Goal: Task Accomplishment & Management: Complete application form

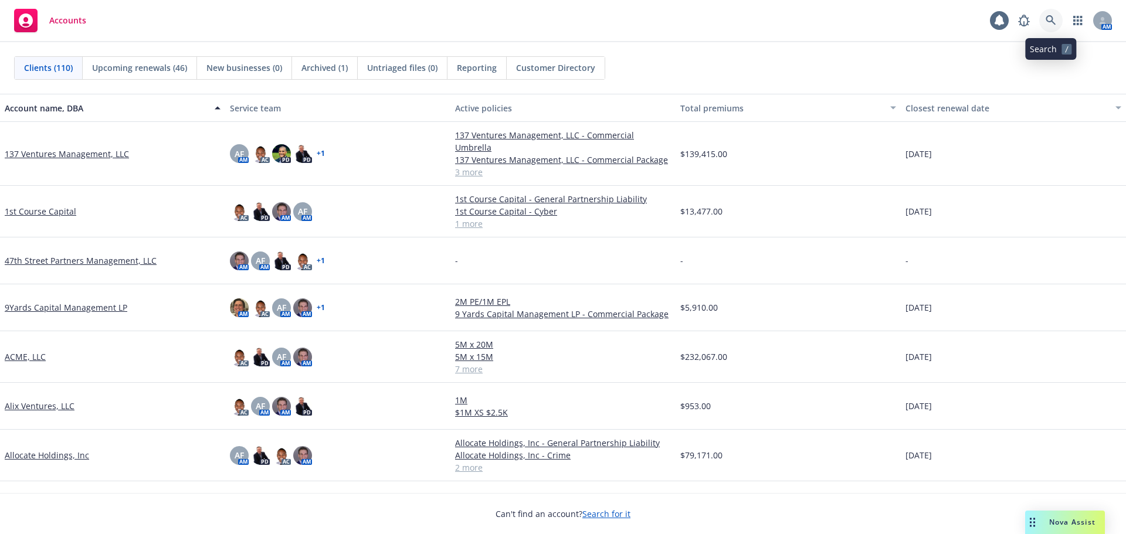
click at [1049, 25] on icon at bounding box center [1051, 20] width 11 height 11
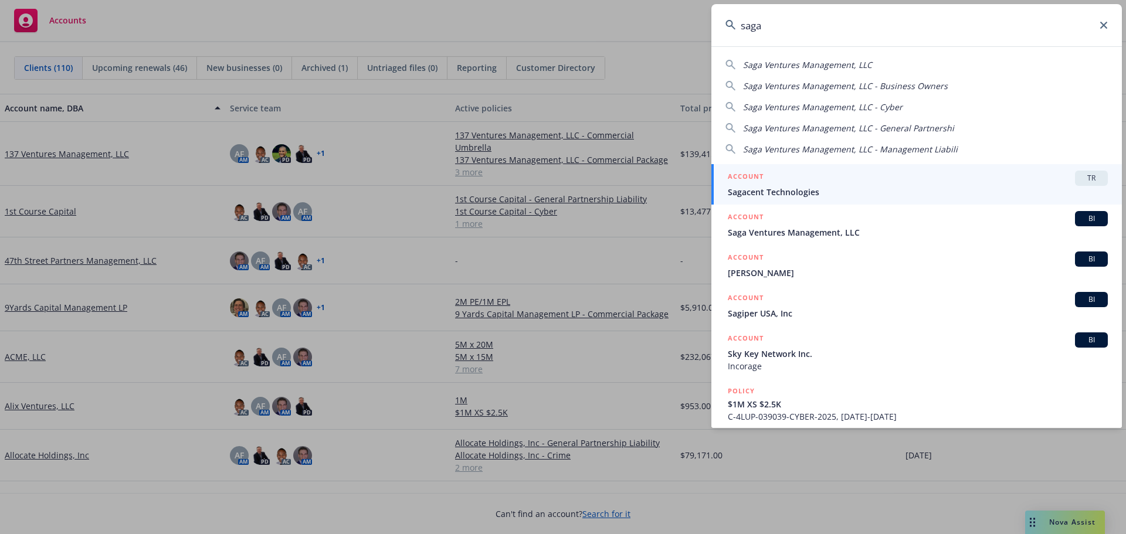
type input "saga"
click at [812, 230] on span "Saga Ventures Management, LLC" at bounding box center [918, 232] width 380 height 12
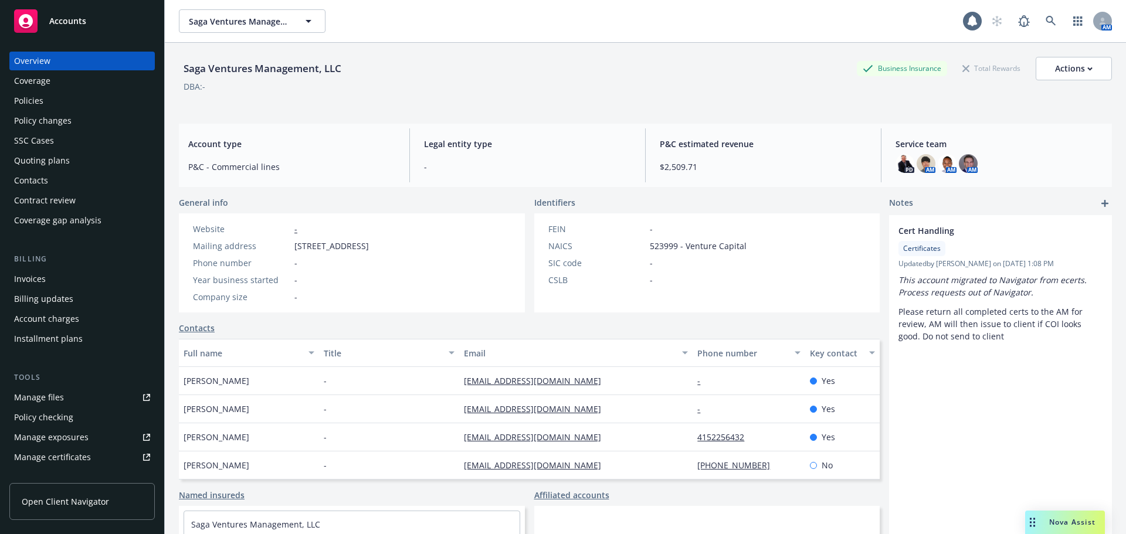
click at [35, 201] on div "Contract review" at bounding box center [45, 200] width 62 height 19
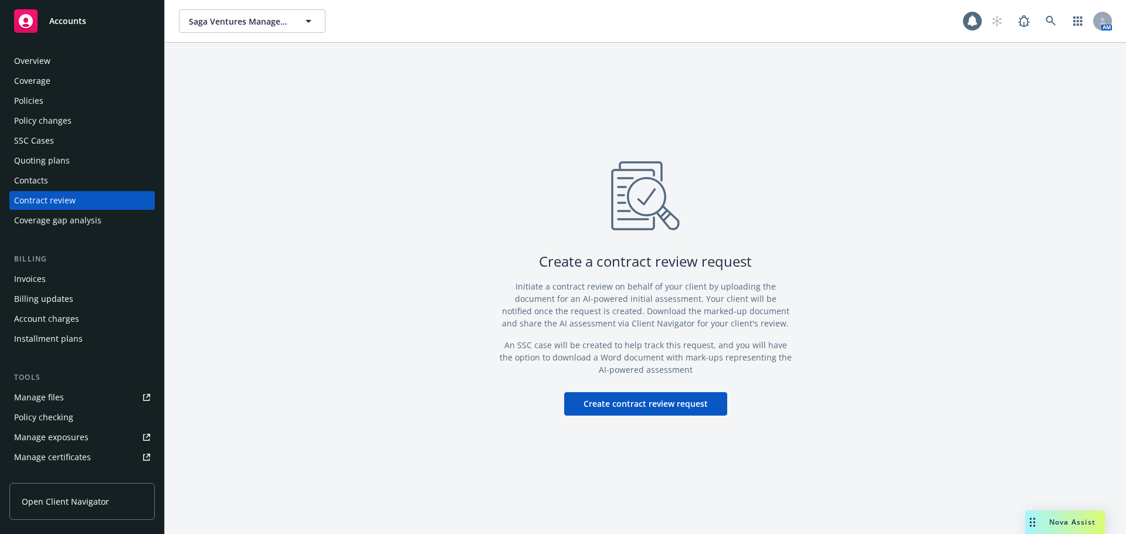
click at [670, 404] on button "Create contract review request" at bounding box center [645, 403] width 163 height 23
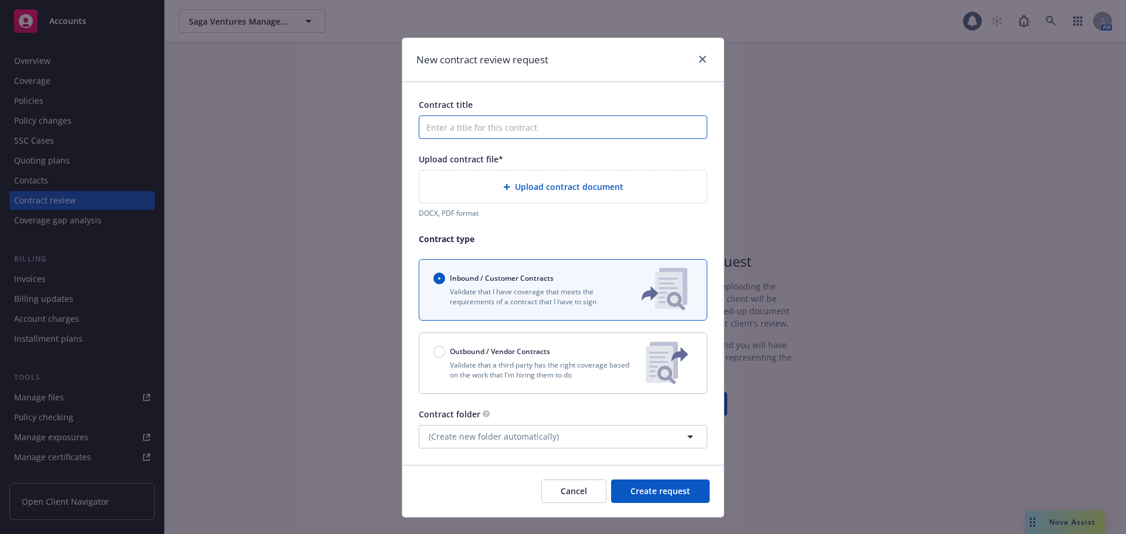
click at [436, 125] on input "Contract title" at bounding box center [563, 127] width 288 height 23
click at [477, 127] on input "566 Commerical Lease" at bounding box center [563, 127] width 288 height 23
type input "566 Commercial Lease"
click at [484, 190] on div "Upload contract document" at bounding box center [563, 186] width 269 height 13
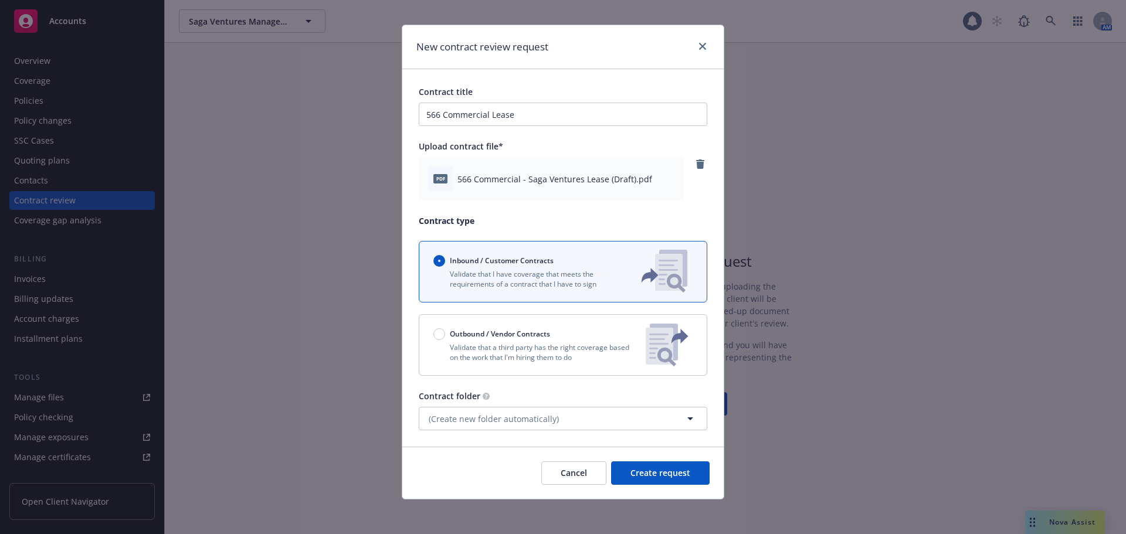
scroll to position [16, 0]
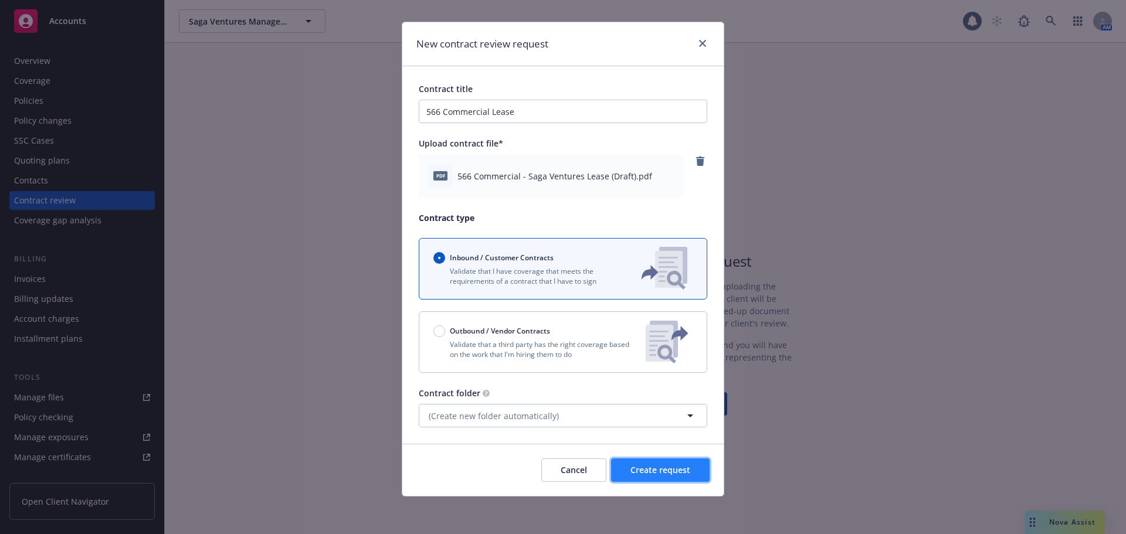
click at [649, 464] on button "Create request" at bounding box center [660, 470] width 99 height 23
